Goal: Navigation & Orientation: Find specific page/section

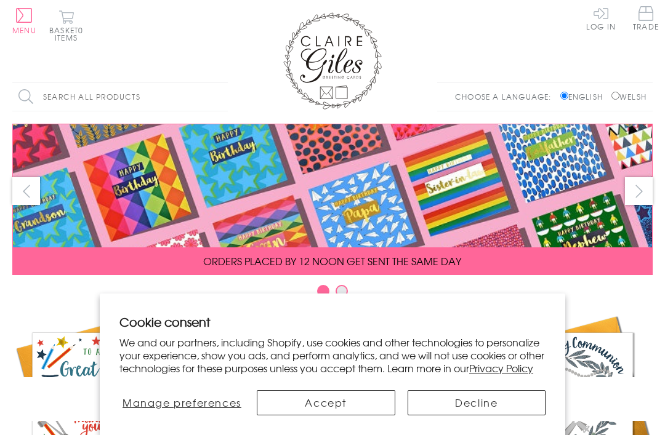
click at [363, 400] on button "Accept" at bounding box center [326, 402] width 138 height 25
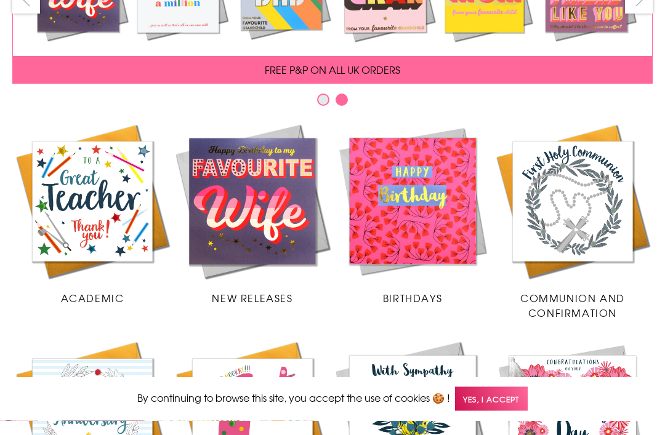
scroll to position [191, 0]
click at [485, 411] on span "Yes, I accept" at bounding box center [491, 399] width 73 height 24
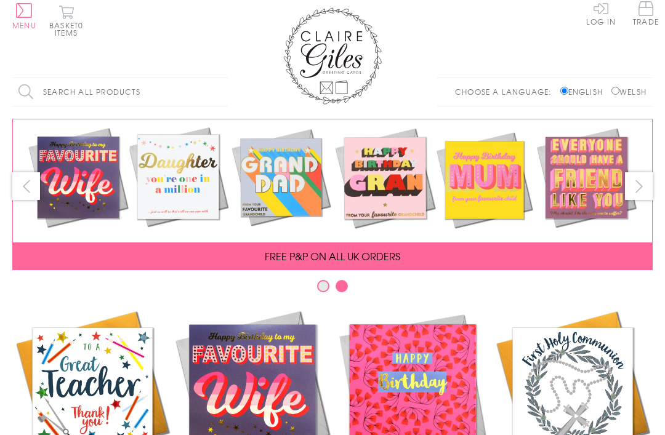
scroll to position [0, 0]
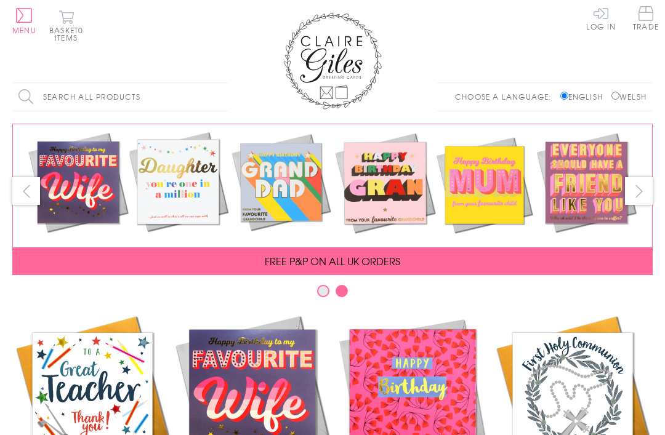
click at [615, 95] on input "Welsh" at bounding box center [615, 96] width 8 height 8
radio input "true"
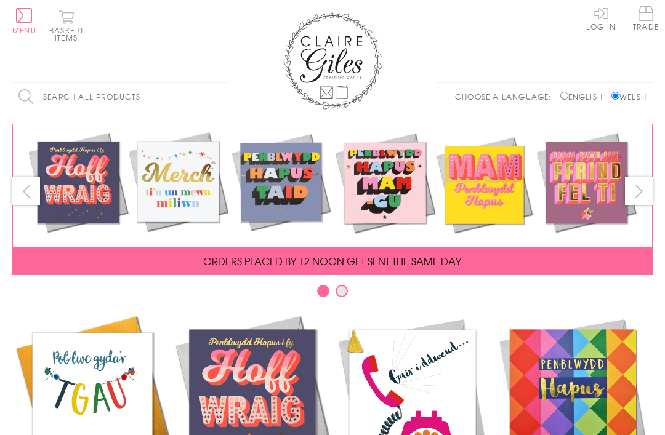
click at [26, 17] on button "Menu" at bounding box center [24, 21] width 24 height 26
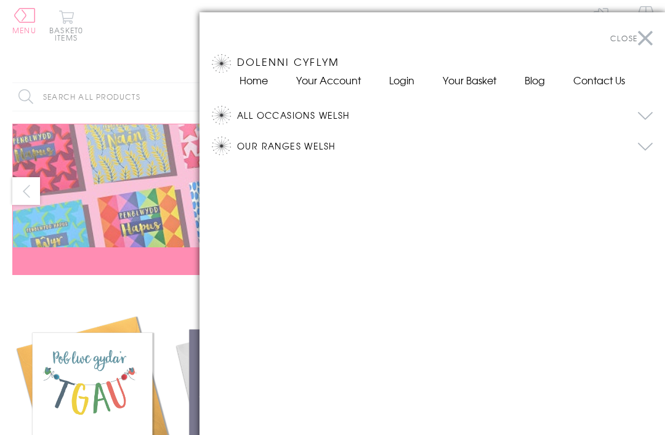
click at [643, 148] on button "Our Ranges Welsh" at bounding box center [444, 146] width 415 height 18
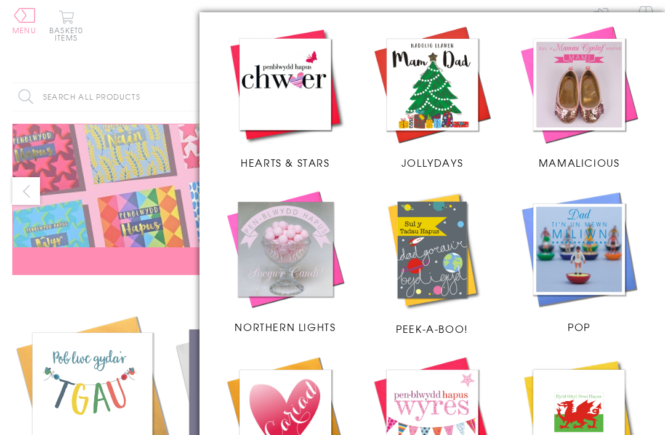
scroll to position [630, 0]
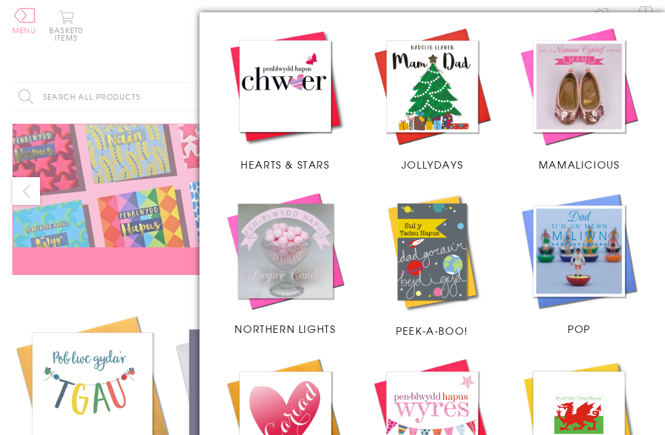
click at [447, 164] on span "JollyDays" at bounding box center [432, 164] width 62 height 15
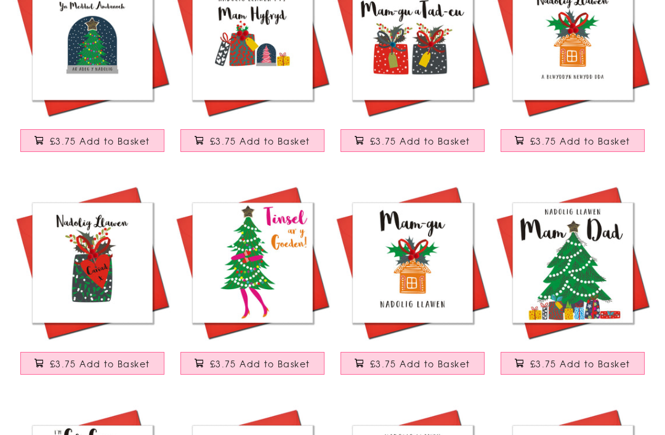
scroll to position [1315, 0]
